Goal: Information Seeking & Learning: Find specific fact

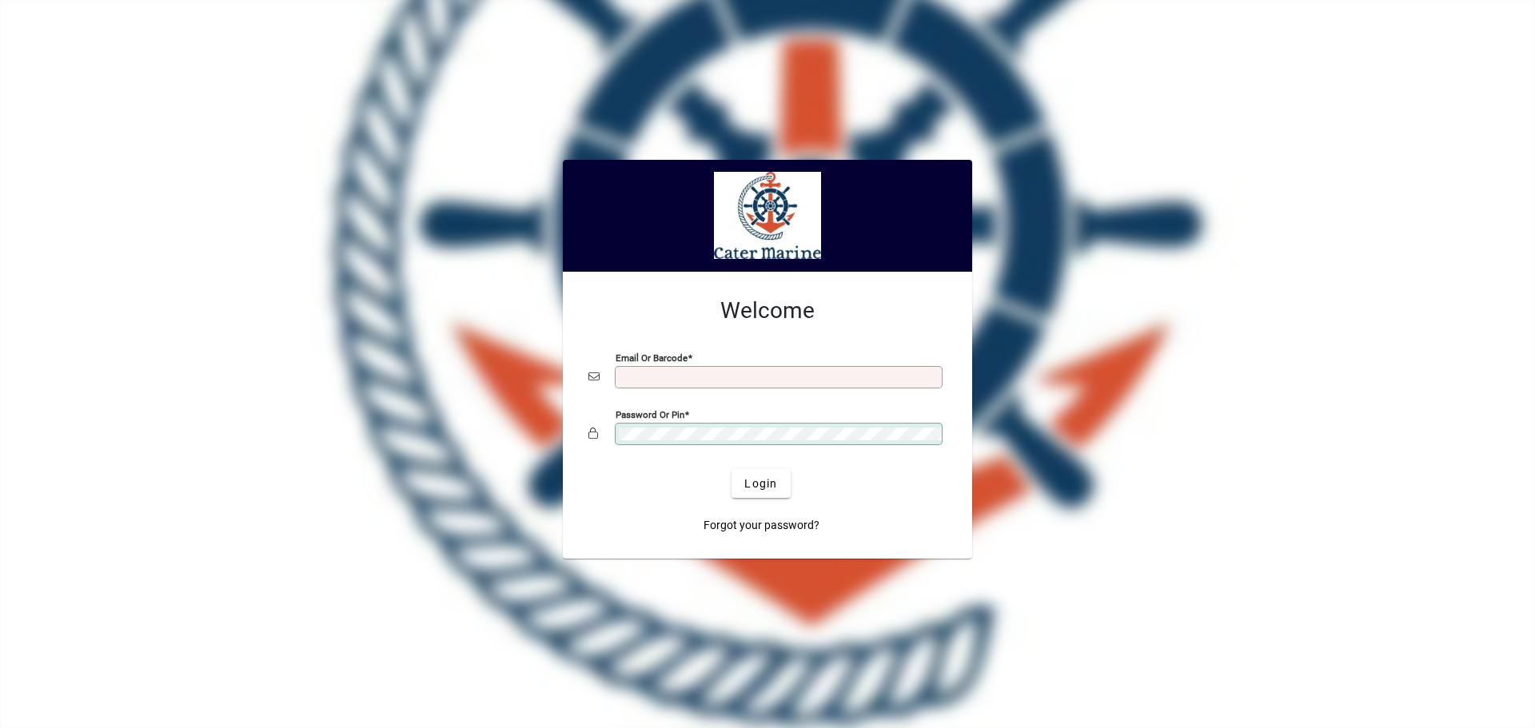
click at [633, 373] on input "Email or Barcode" at bounding box center [780, 377] width 323 height 13
type input "**********"
click at [731, 469] on button "Login" at bounding box center [760, 483] width 58 height 29
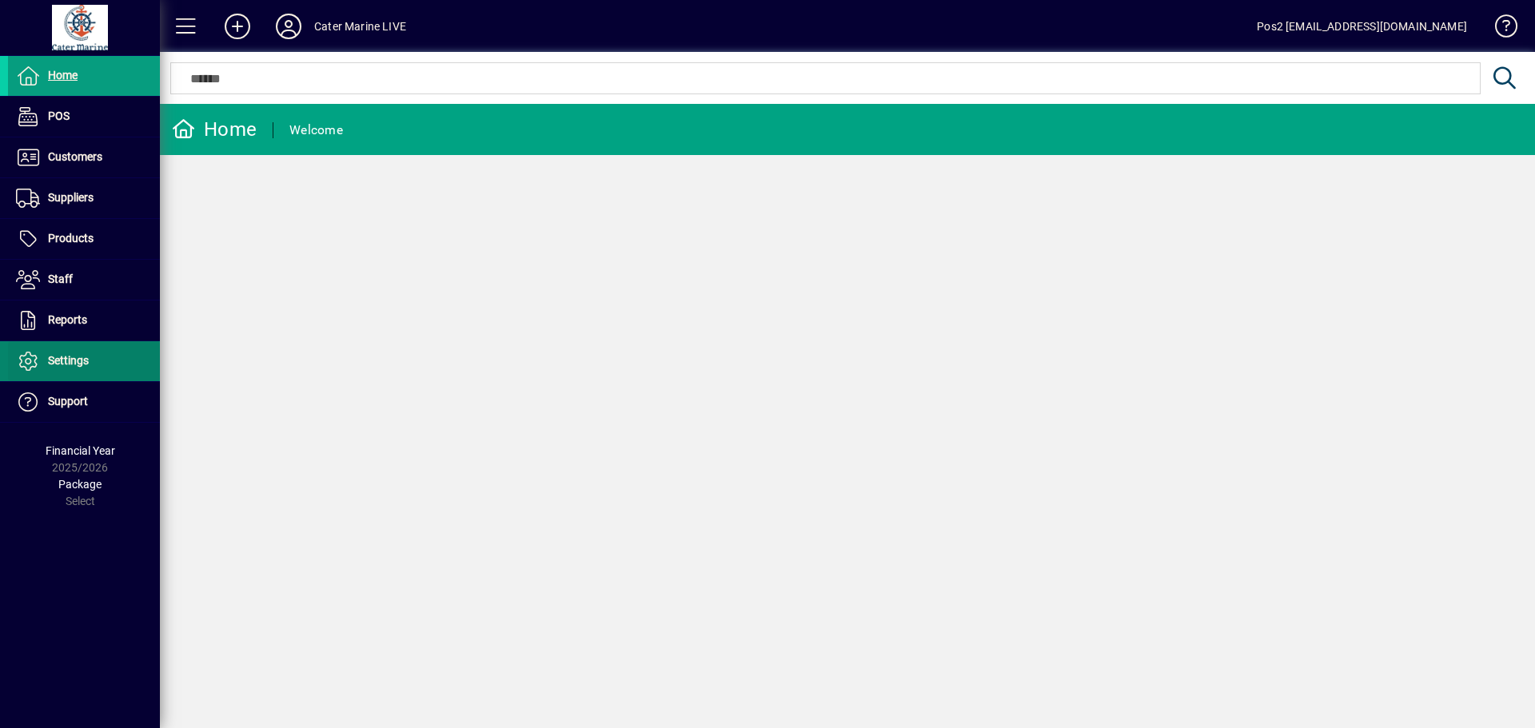
click at [53, 357] on span "Settings" at bounding box center [68, 360] width 41 height 13
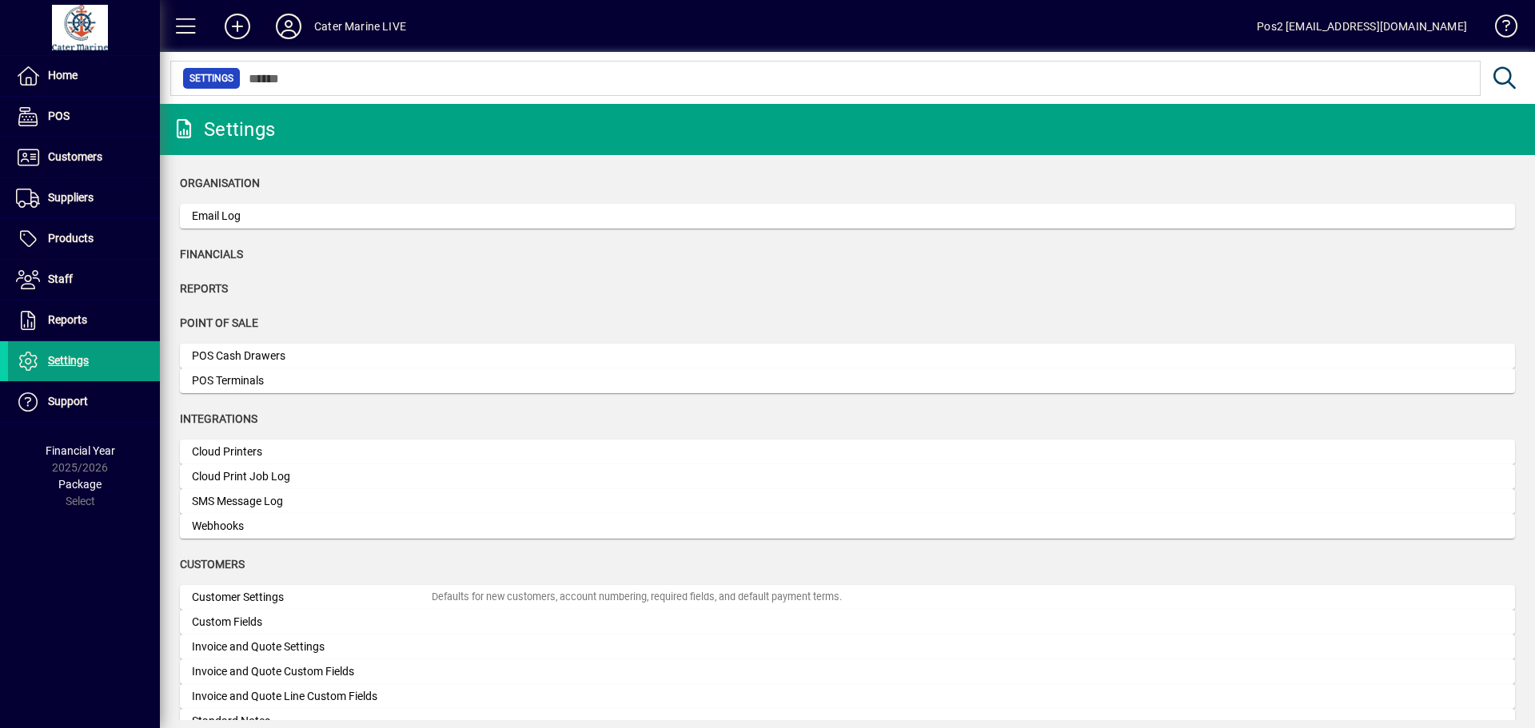
click at [286, 31] on icon at bounding box center [289, 27] width 32 height 26
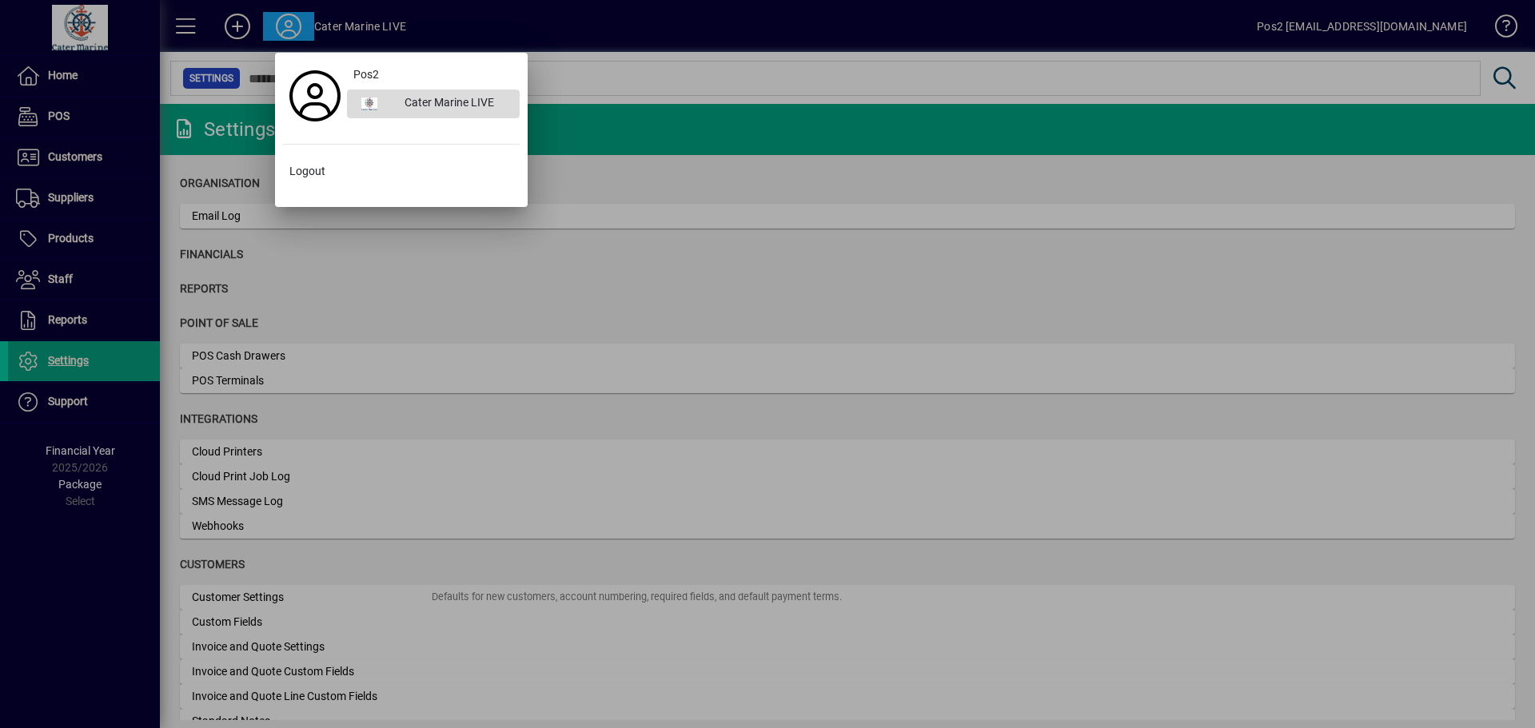
click at [409, 100] on div "Cater Marine LIVE" at bounding box center [456, 104] width 128 height 29
click at [476, 288] on div at bounding box center [767, 364] width 1535 height 728
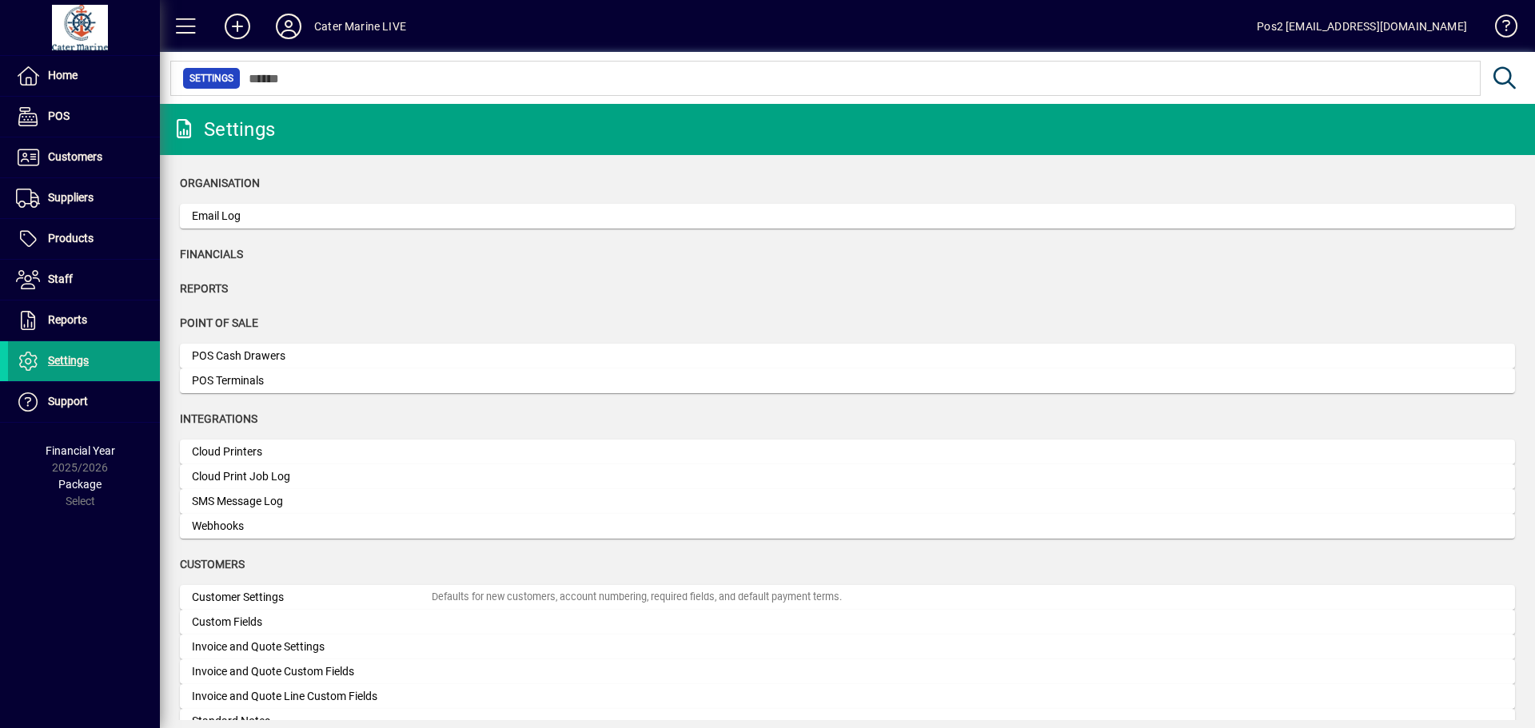
click at [1393, 28] on div "Pos2 [EMAIL_ADDRESS][DOMAIN_NAME]" at bounding box center [1362, 27] width 210 height 26
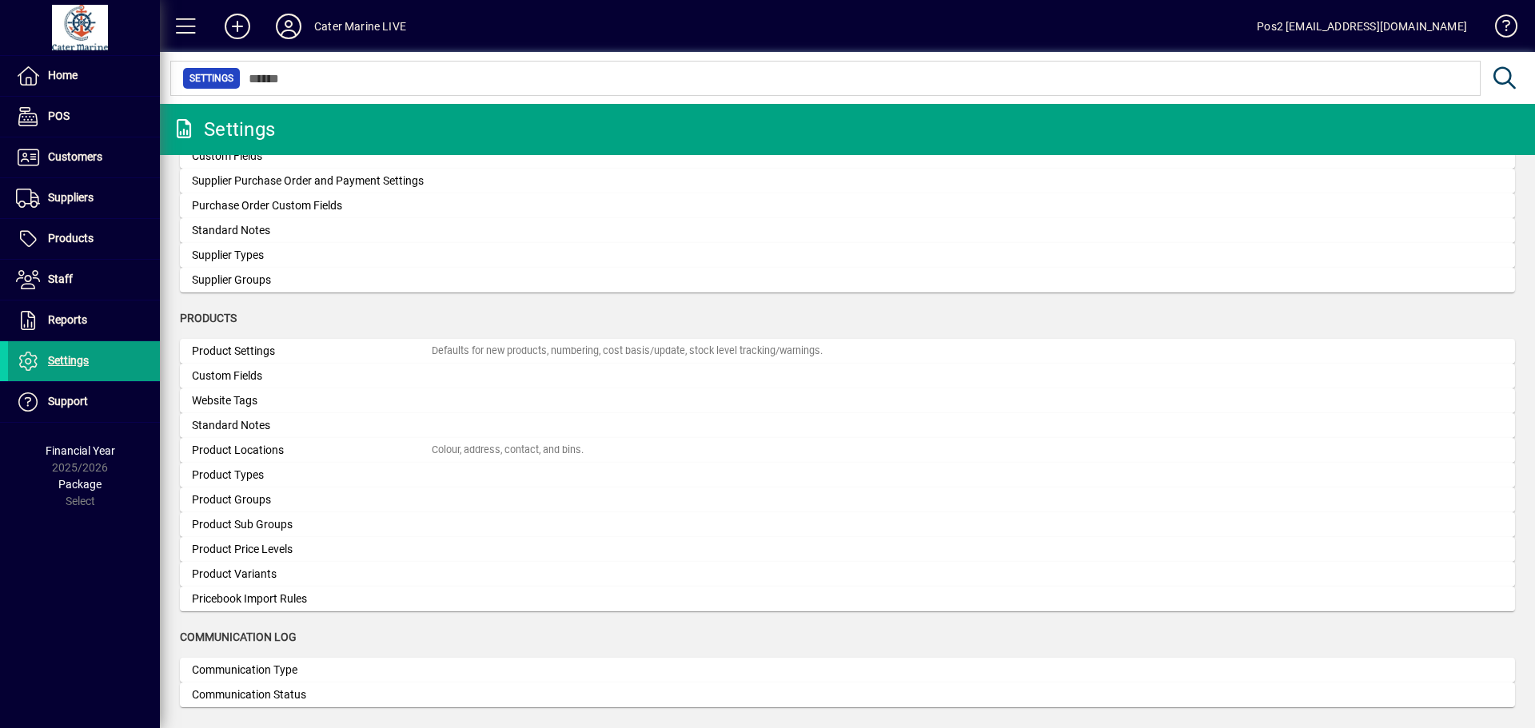
scroll to position [909, 0]
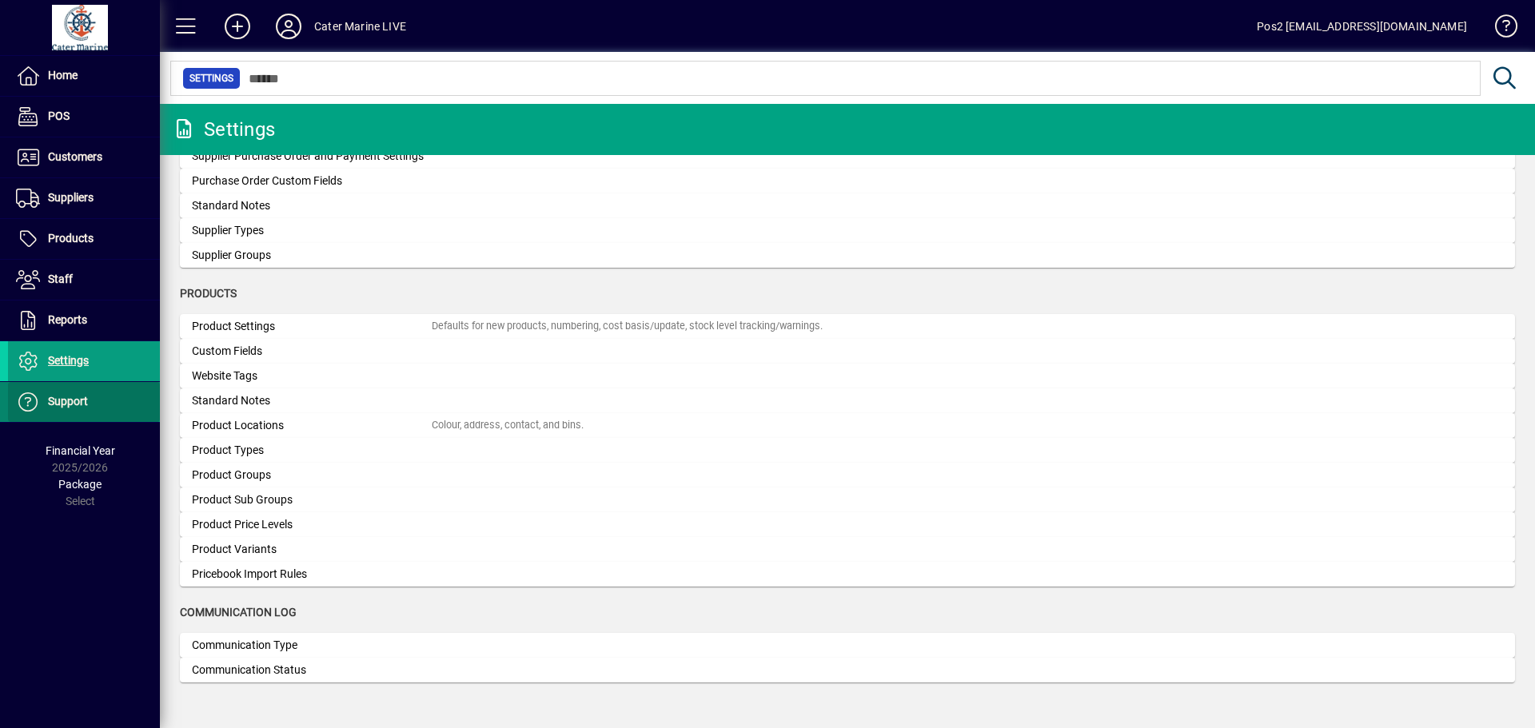
click at [33, 411] on icon at bounding box center [28, 401] width 24 height 19
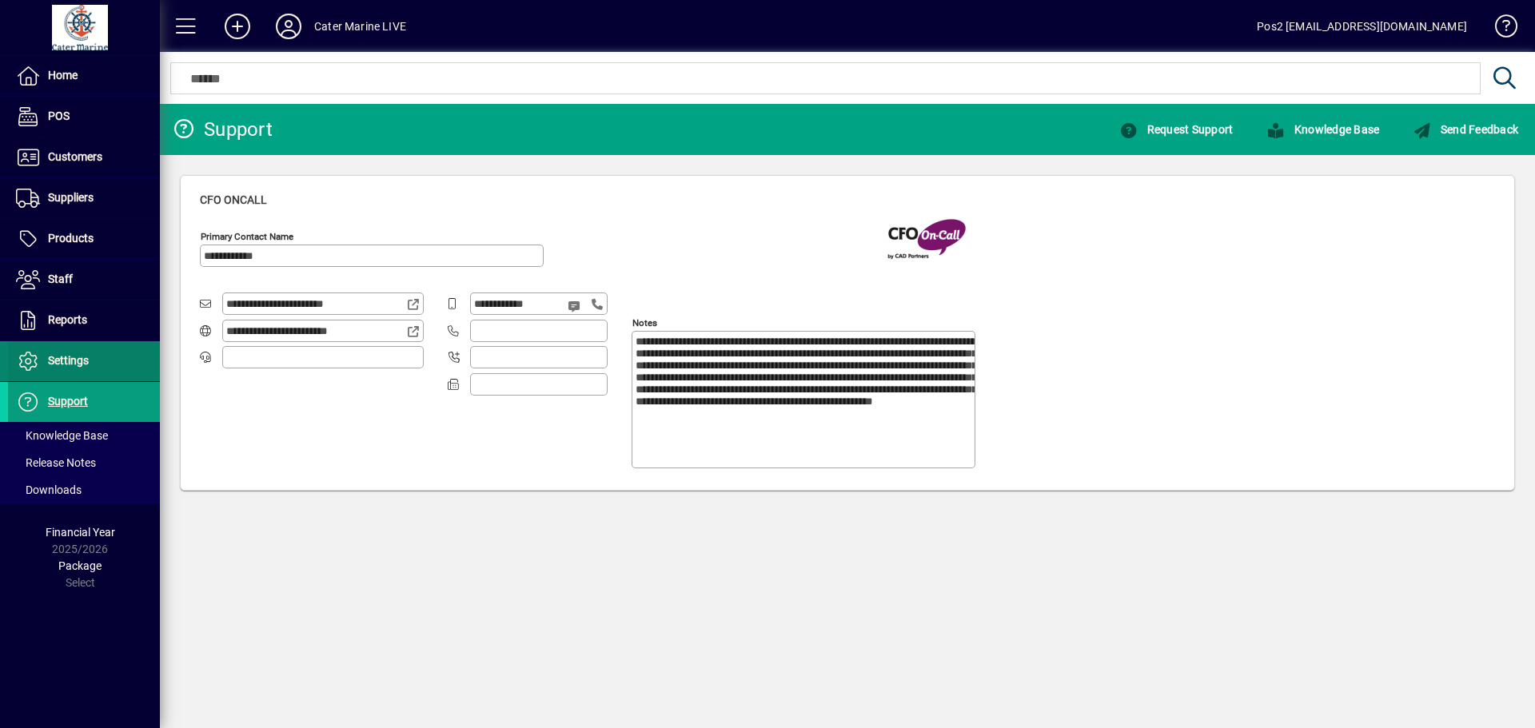
click at [58, 363] on span "Settings" at bounding box center [68, 360] width 41 height 13
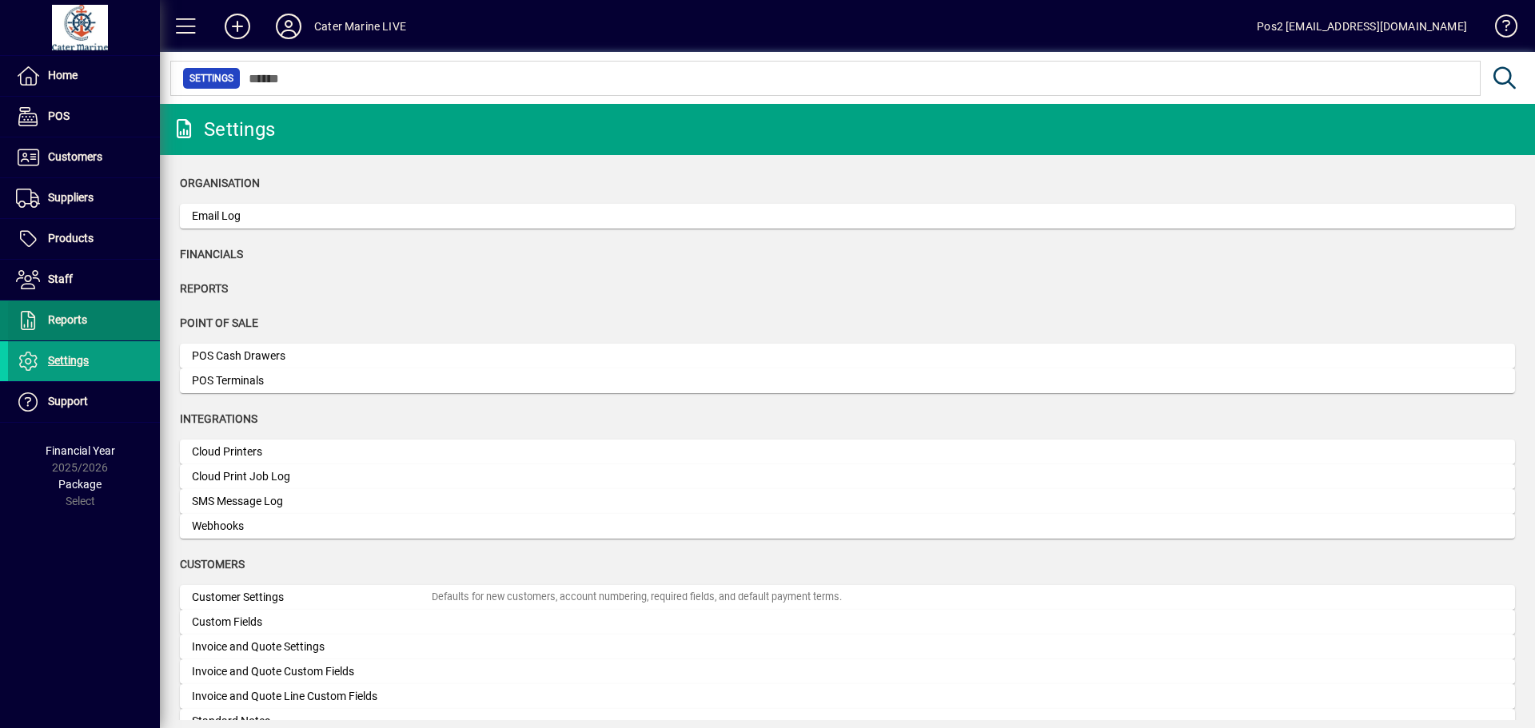
click at [54, 318] on span "Reports" at bounding box center [67, 319] width 39 height 13
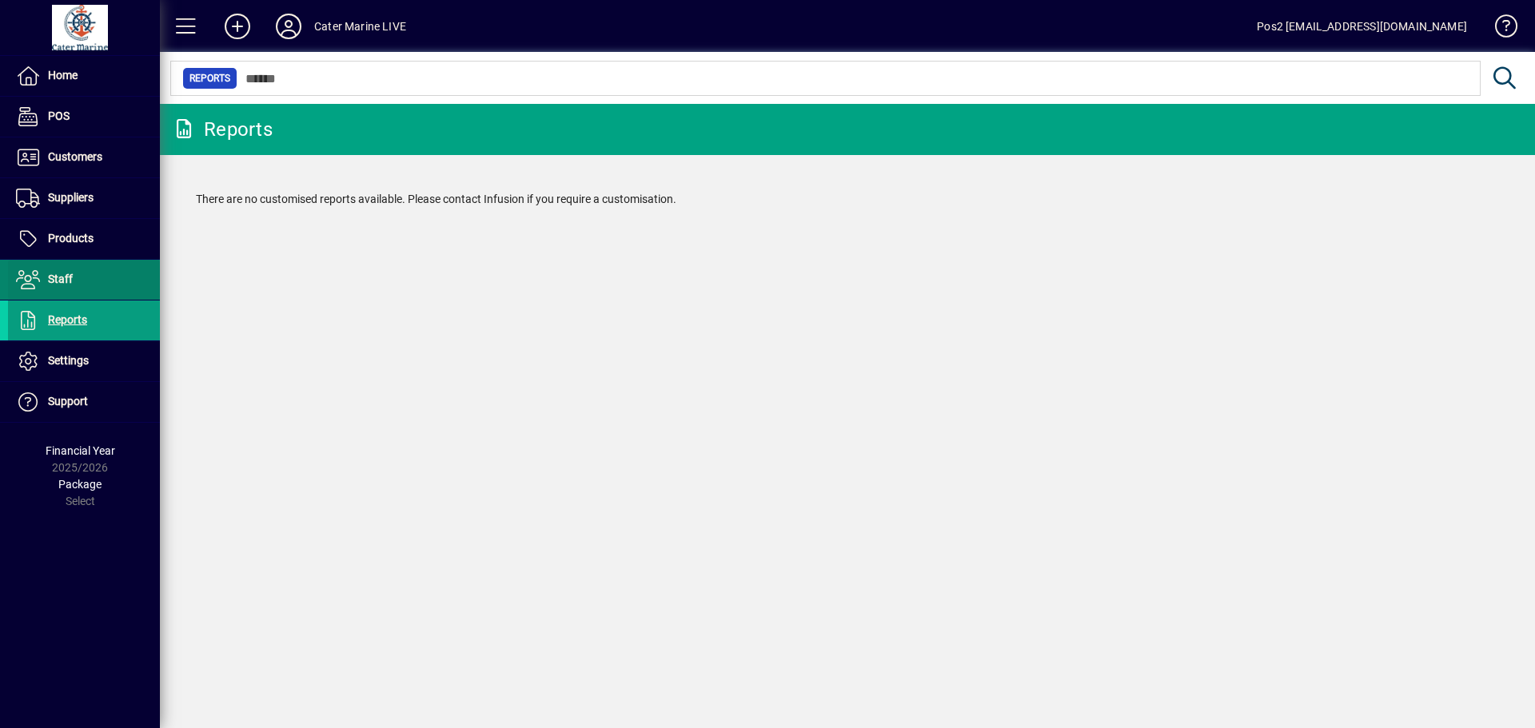
click at [55, 283] on span "Staff" at bounding box center [60, 279] width 25 height 13
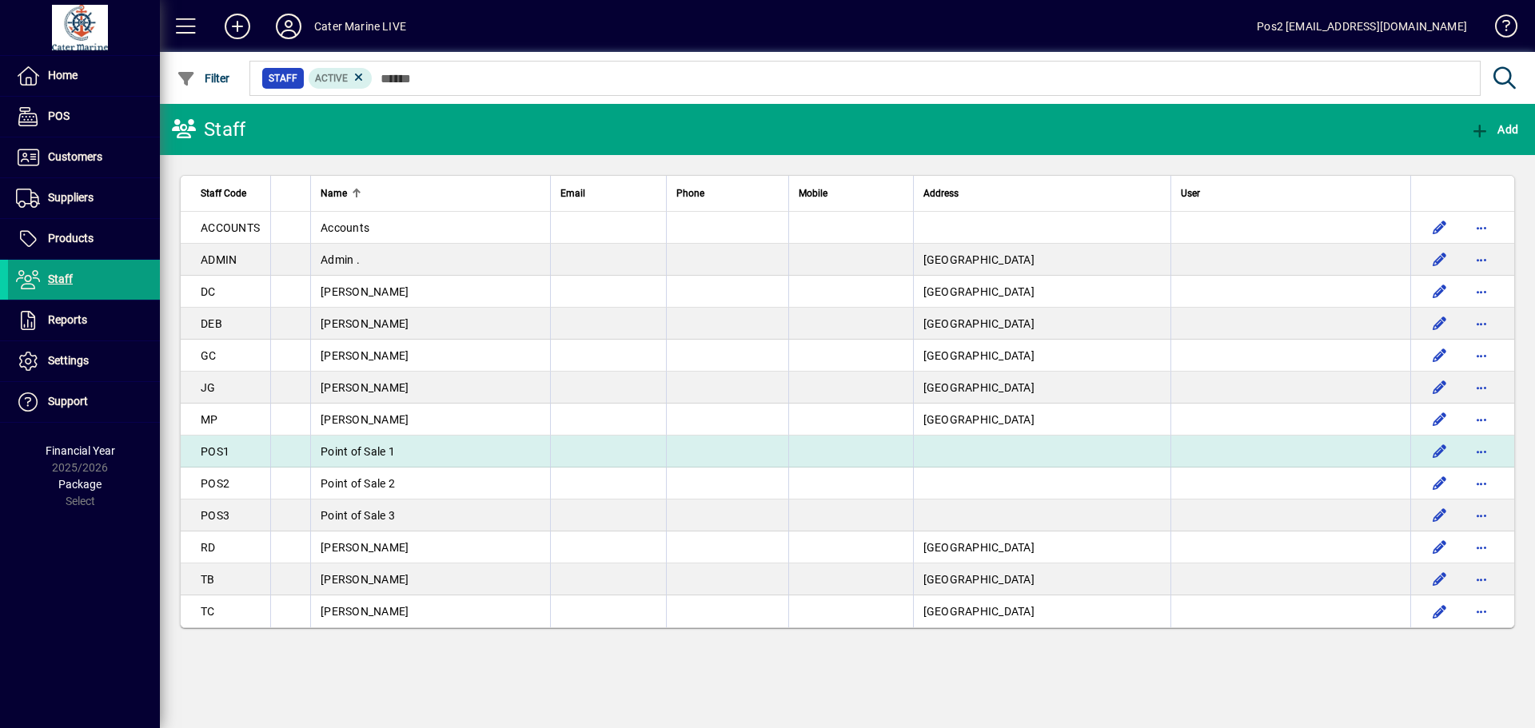
click at [384, 460] on td "Point of Sale 1" at bounding box center [430, 452] width 240 height 32
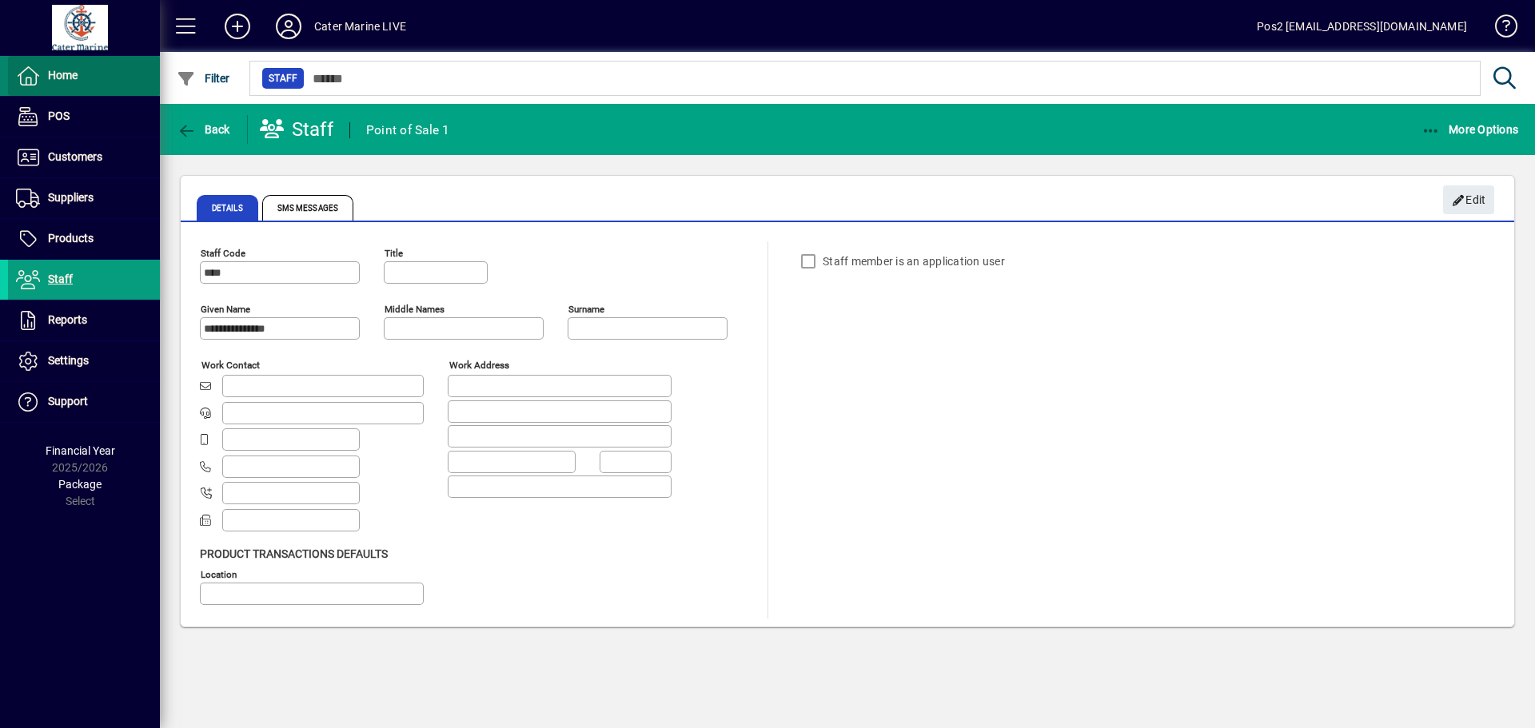
click at [62, 84] on span "Home" at bounding box center [43, 75] width 70 height 19
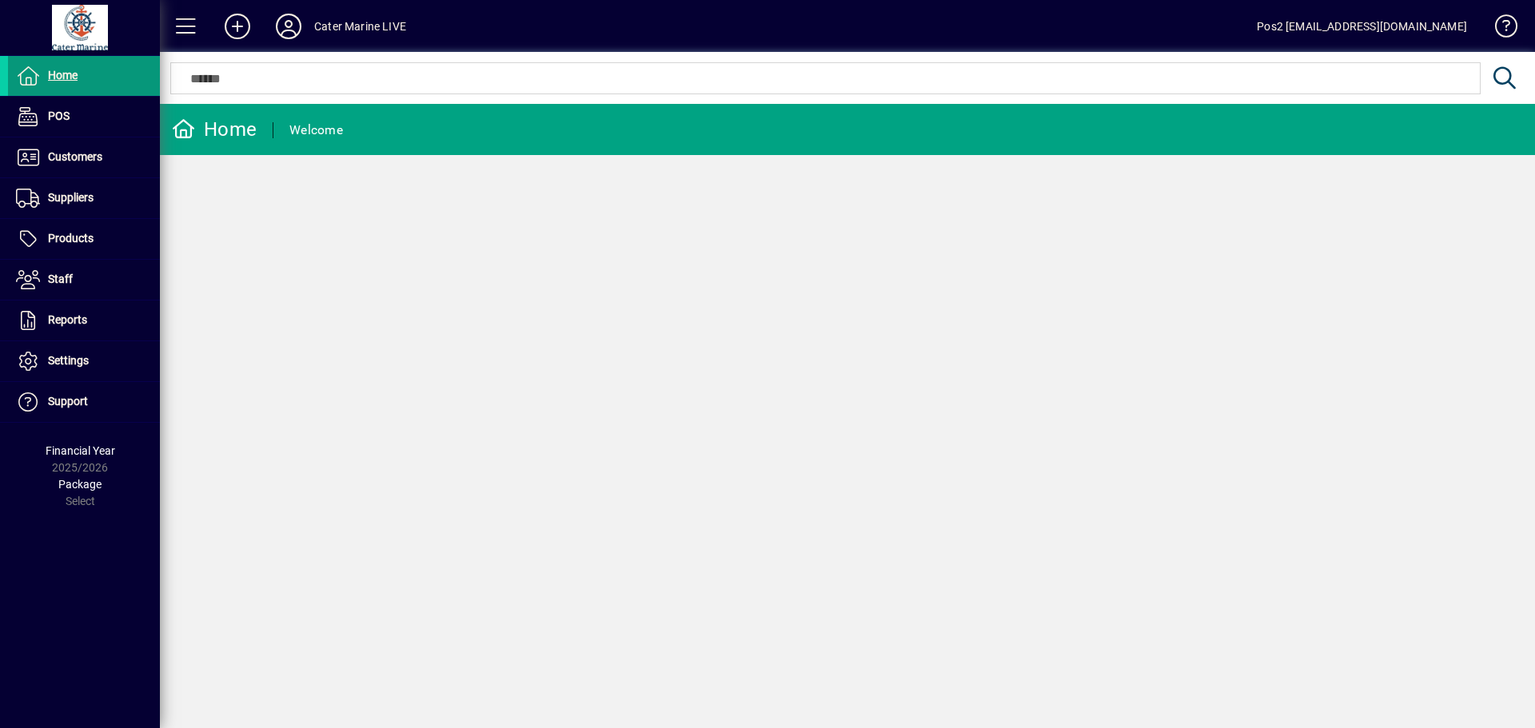
click at [62, 84] on span "Home" at bounding box center [43, 75] width 70 height 19
click at [59, 120] on span "POS" at bounding box center [59, 116] width 22 height 13
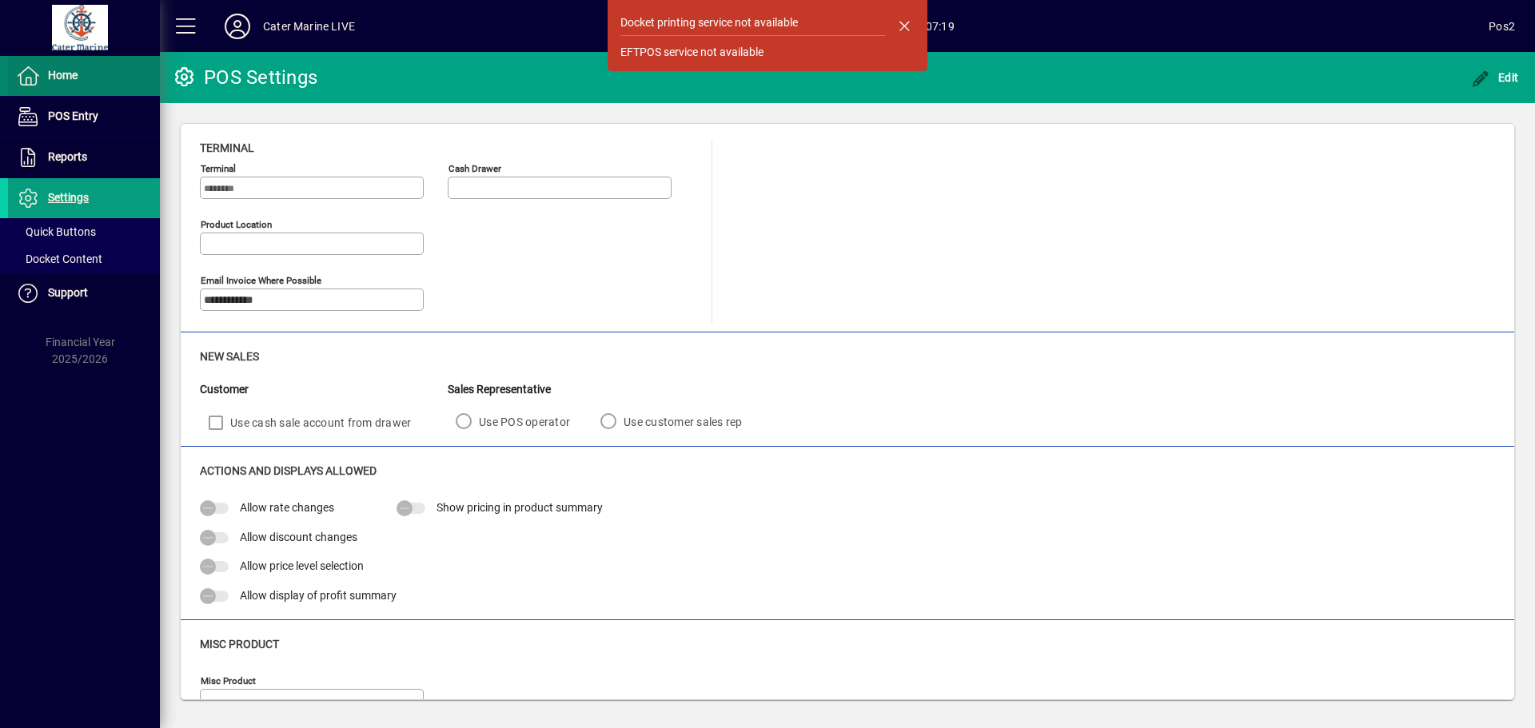
click at [62, 79] on span "Home" at bounding box center [63, 75] width 30 height 13
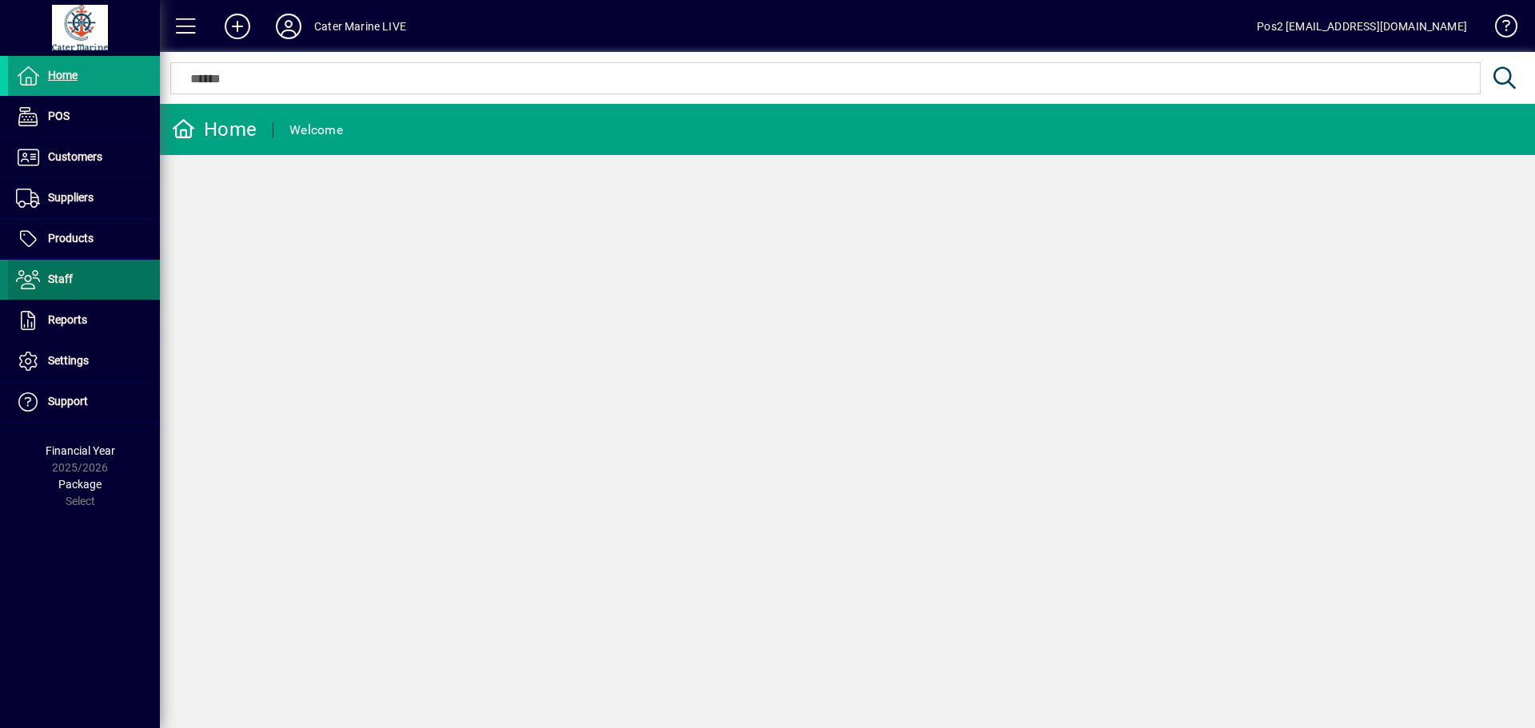
click at [86, 285] on span at bounding box center [84, 280] width 152 height 38
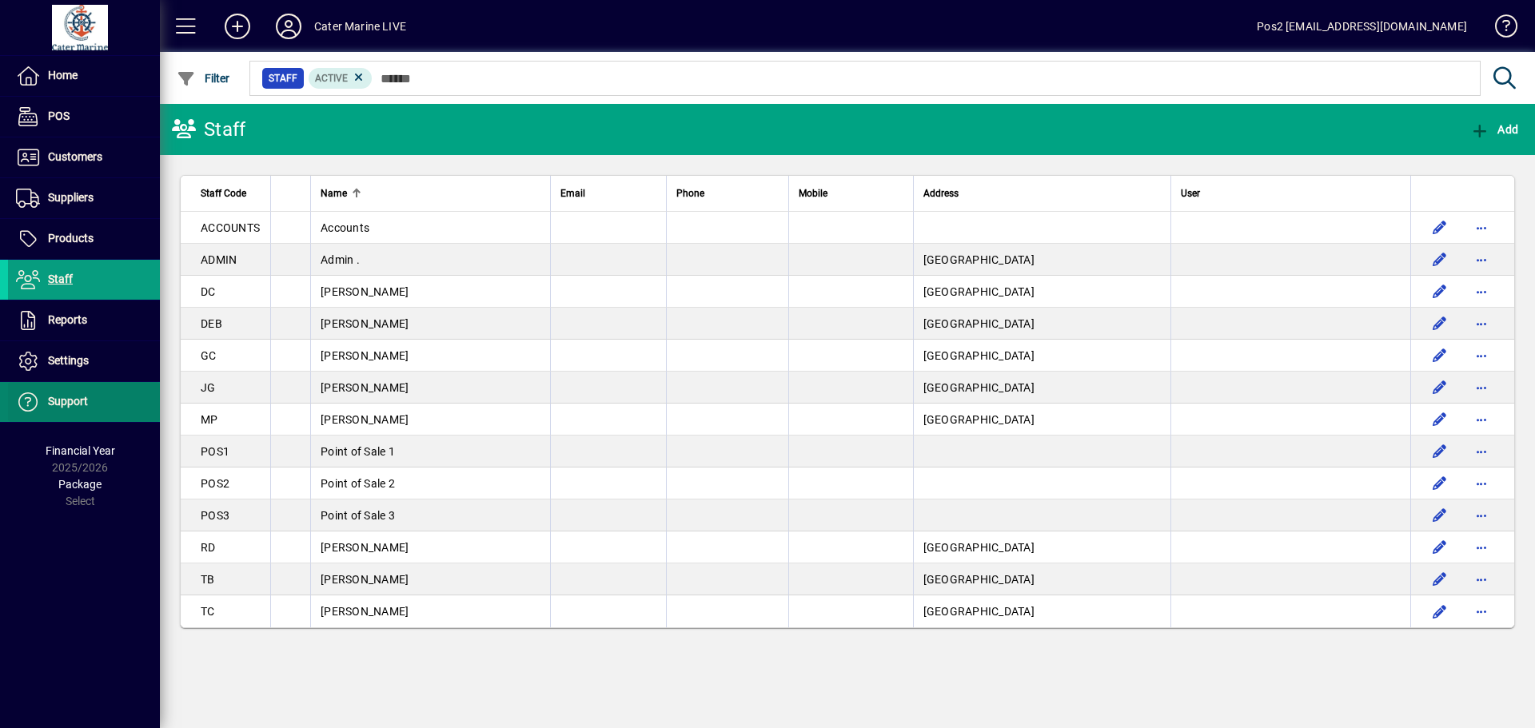
click at [80, 404] on span "Support" at bounding box center [68, 401] width 40 height 13
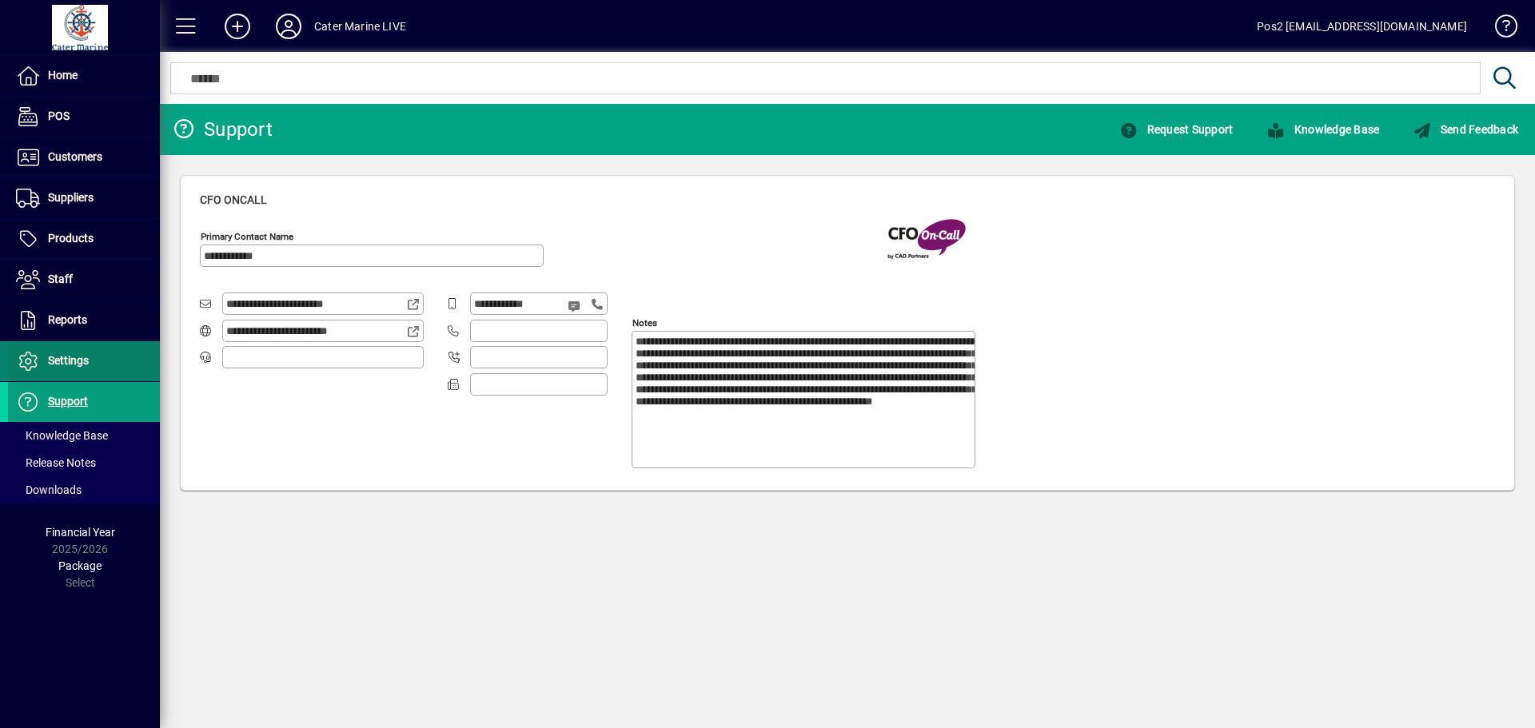
click at [70, 366] on span "Settings" at bounding box center [68, 360] width 41 height 13
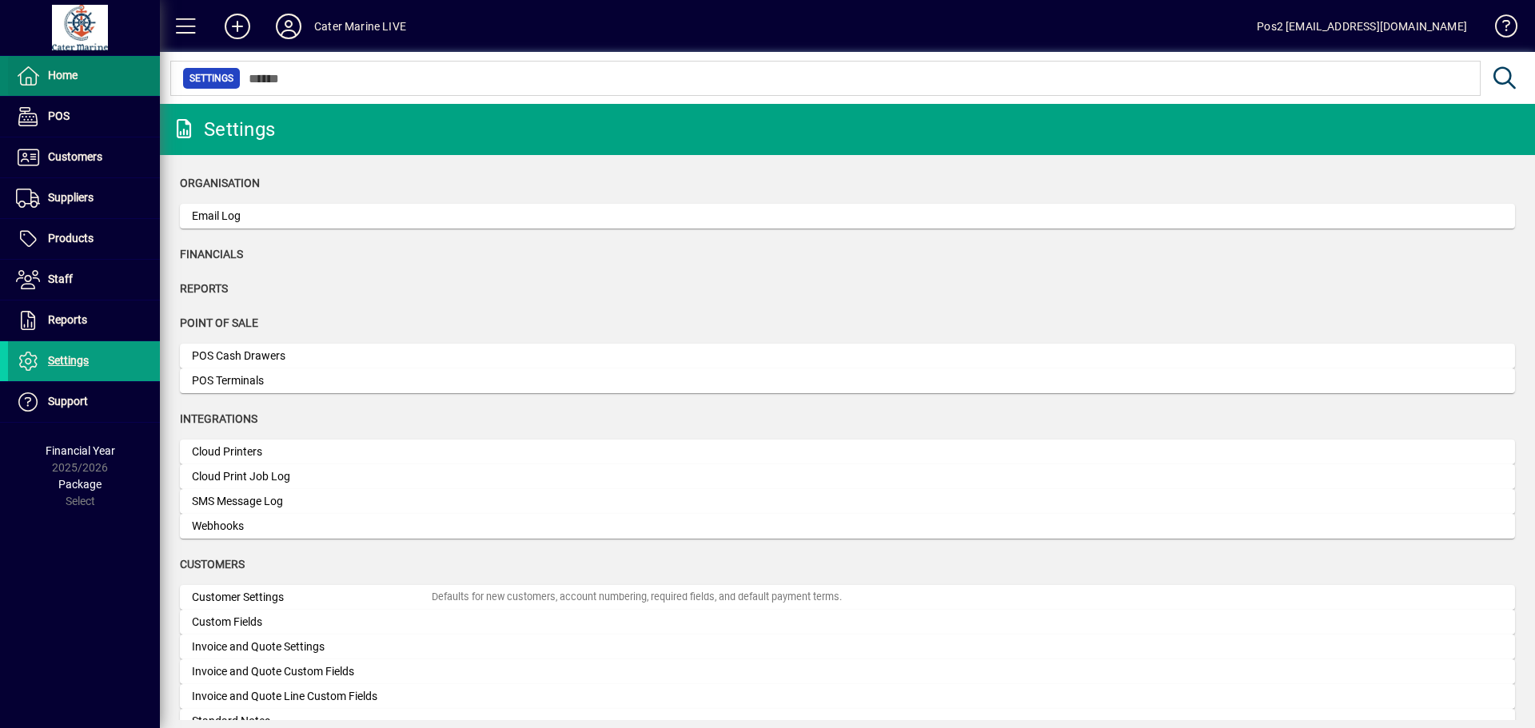
click at [64, 74] on span "Home" at bounding box center [63, 75] width 30 height 13
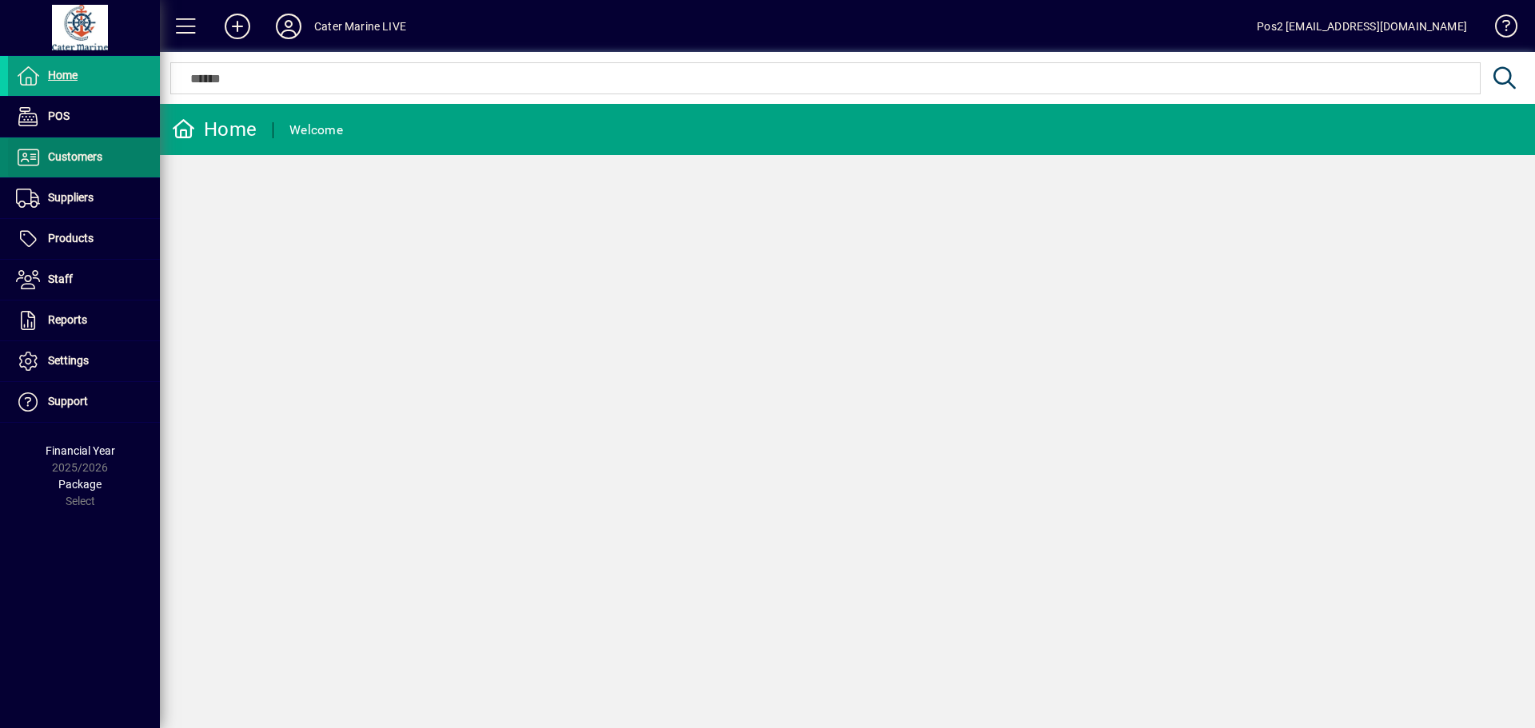
click at [79, 160] on span "Customers" at bounding box center [75, 156] width 54 height 13
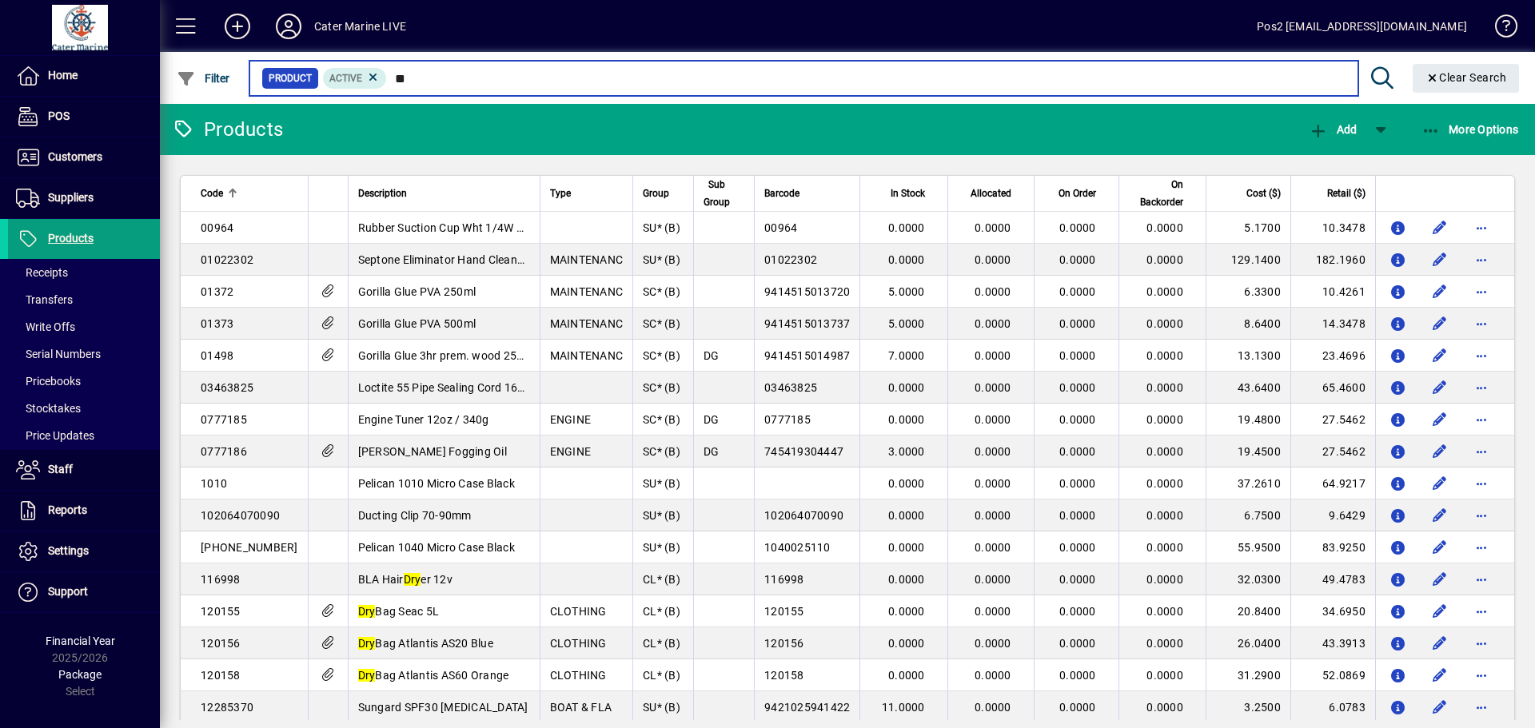
type input "*"
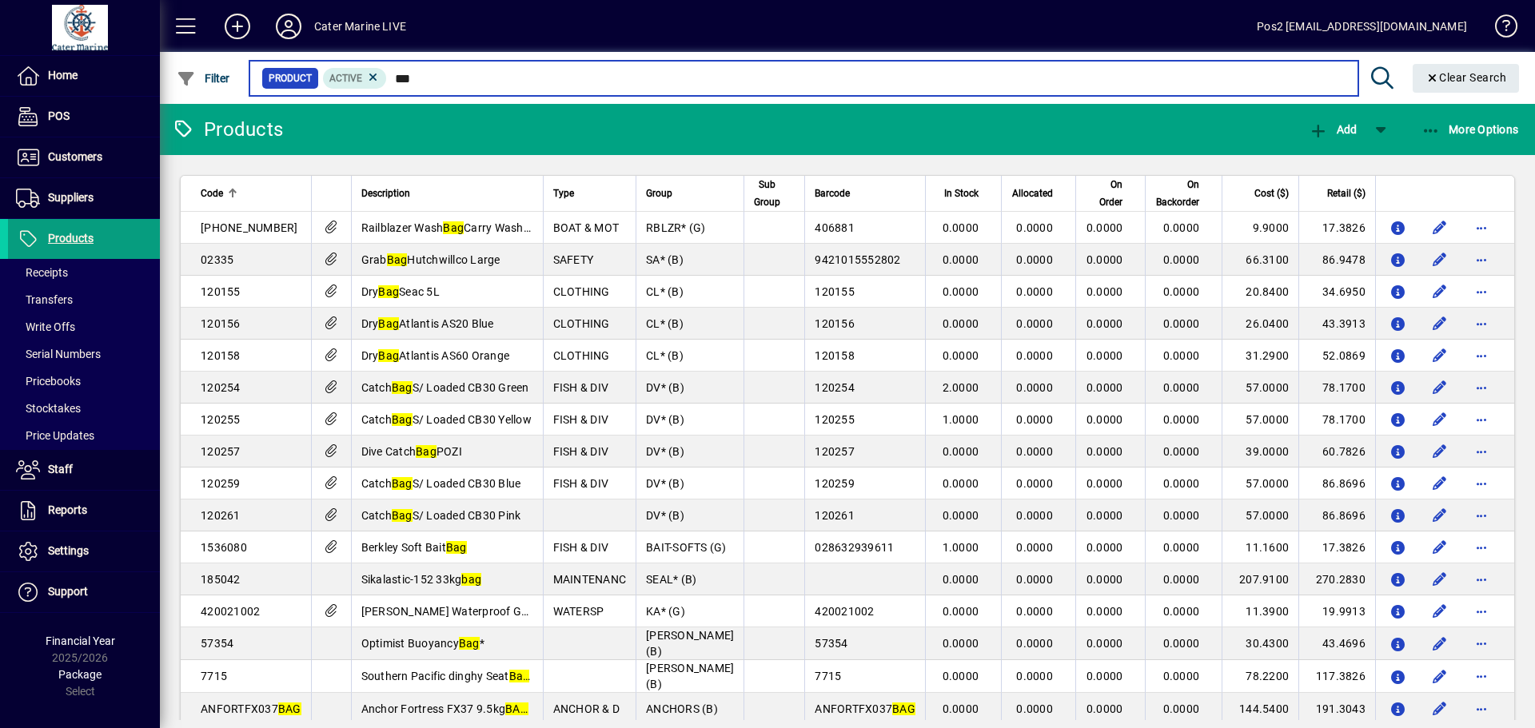
type input "***"
